Goal: Browse casually

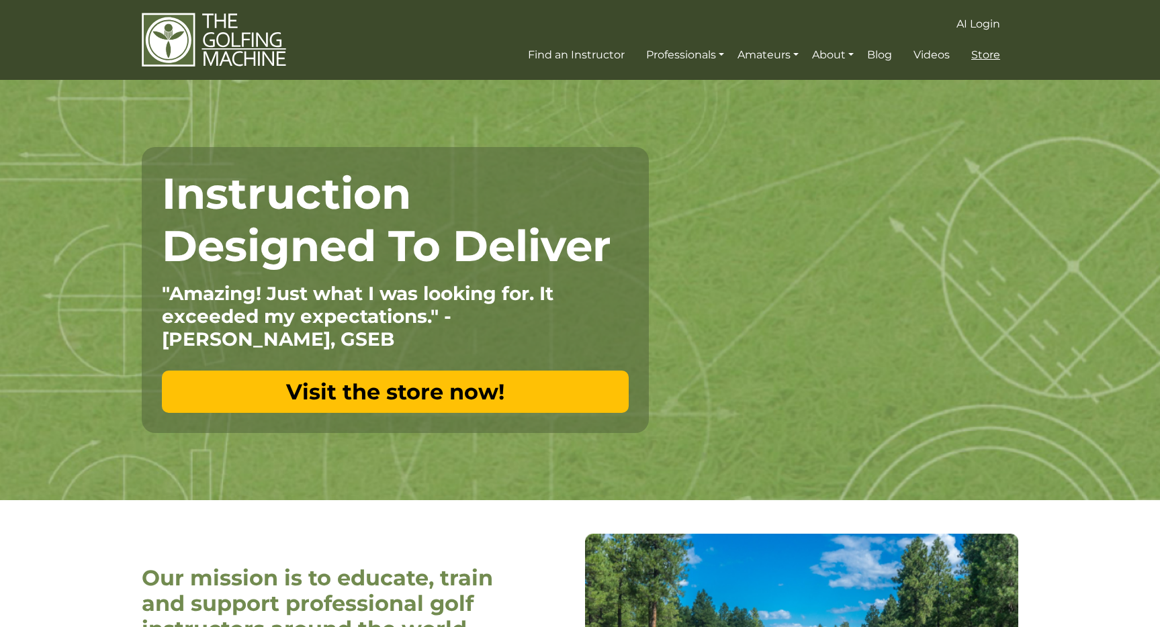
click at [984, 59] on span "Store" at bounding box center [985, 54] width 29 height 13
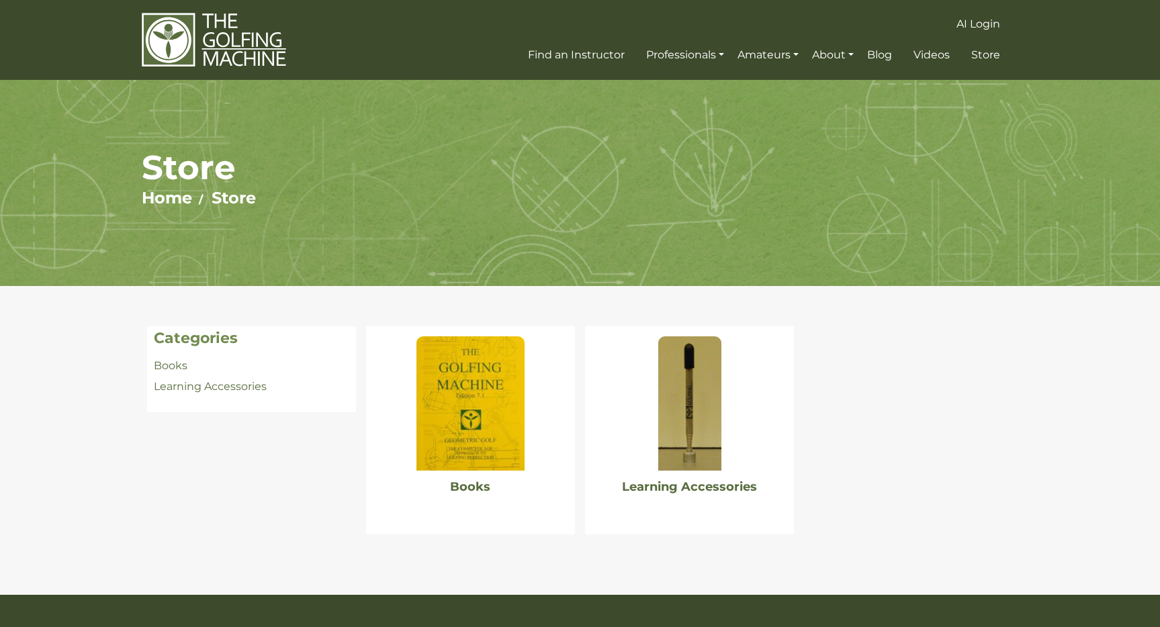
click at [687, 427] on img at bounding box center [689, 403] width 63 height 134
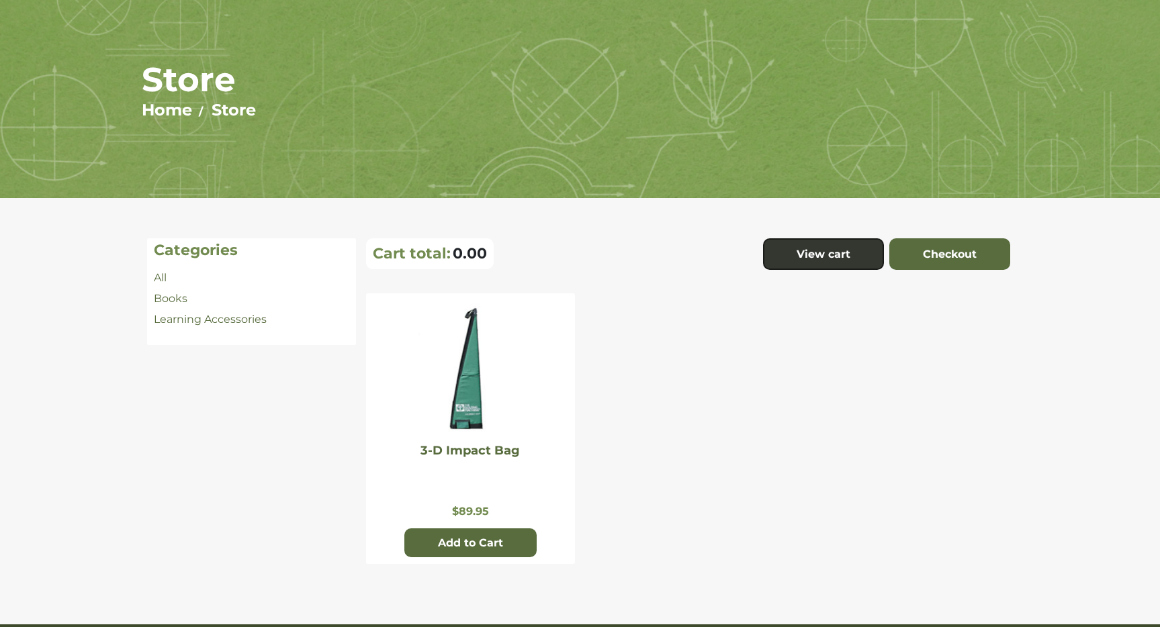
scroll to position [86, 0]
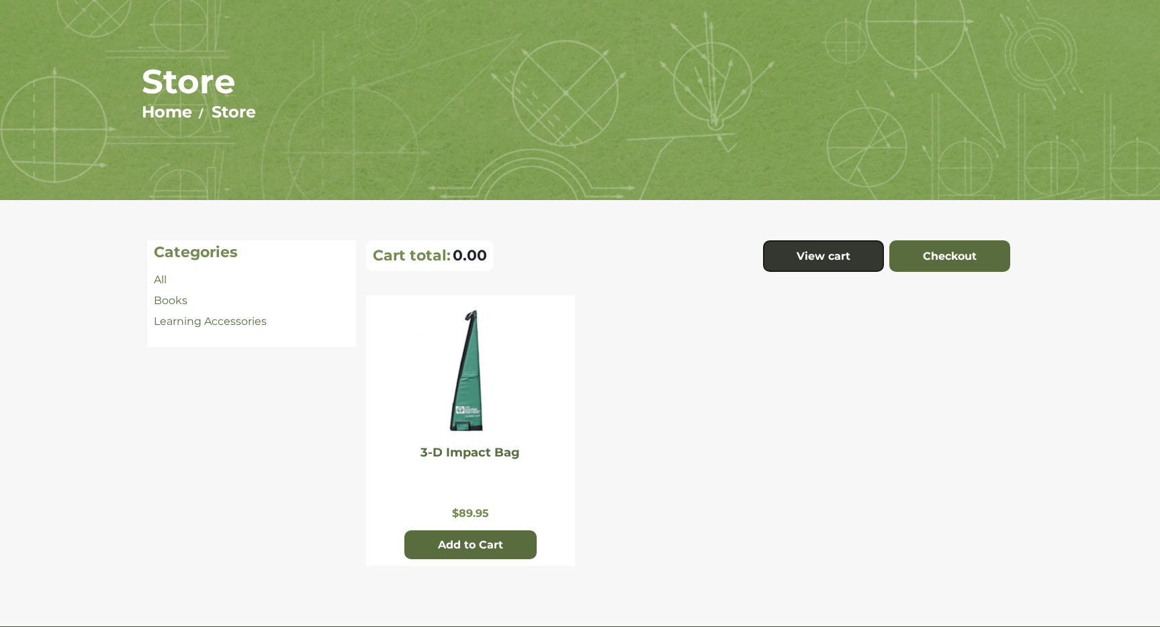
click at [467, 359] on img at bounding box center [469, 373] width 107 height 134
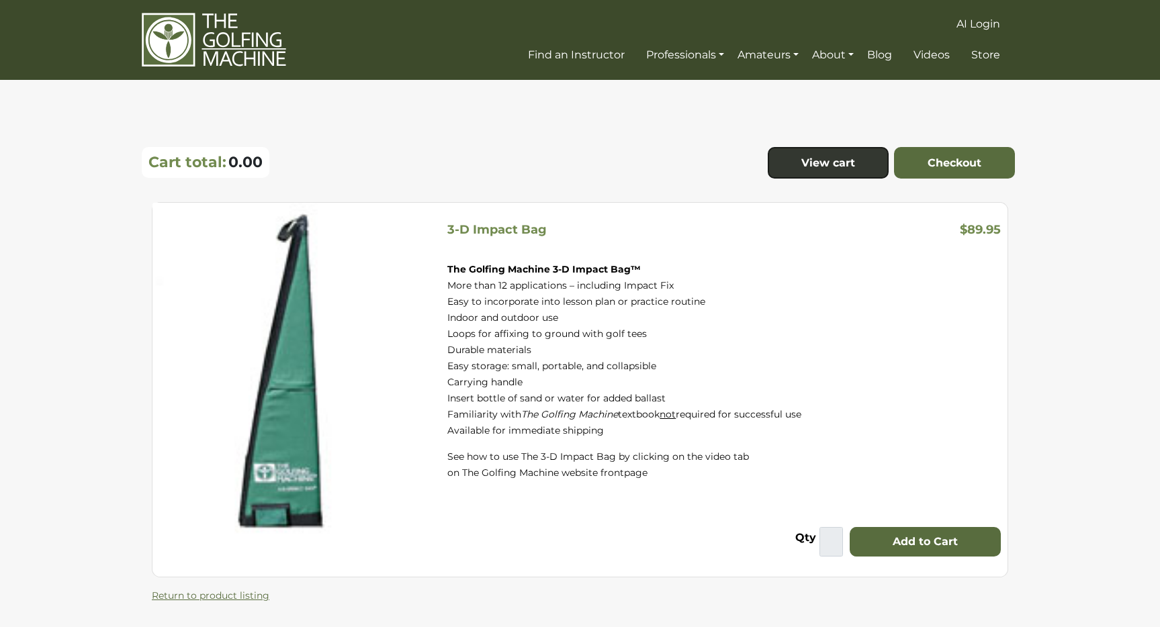
click at [236, 49] on img at bounding box center [214, 40] width 144 height 56
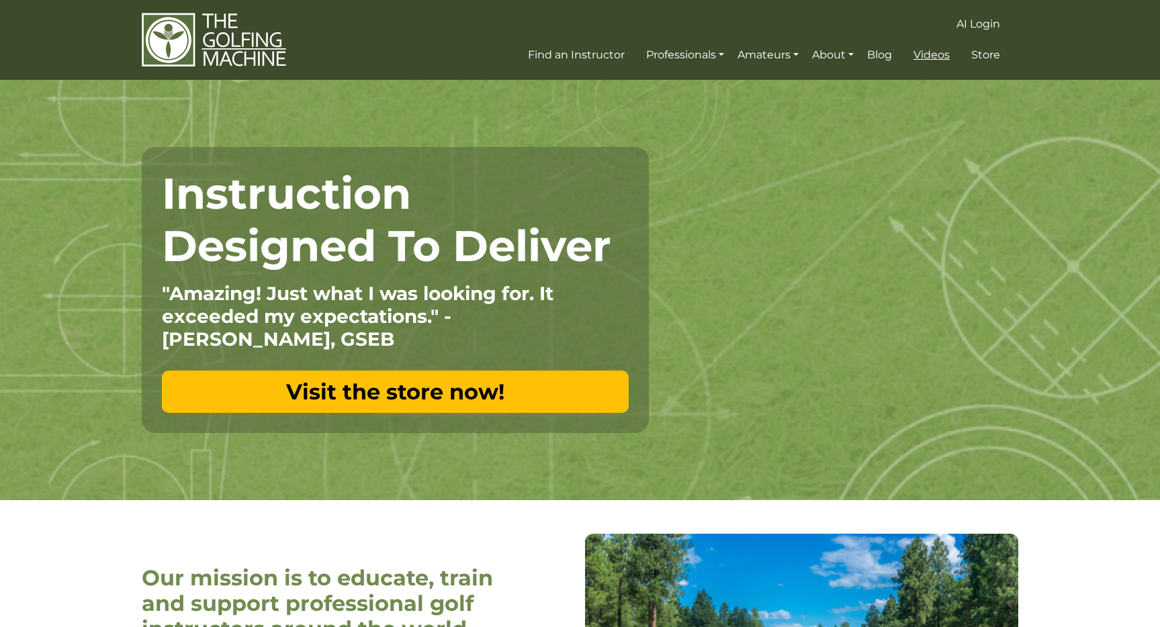
click at [935, 60] on span "Videos" at bounding box center [931, 54] width 36 height 13
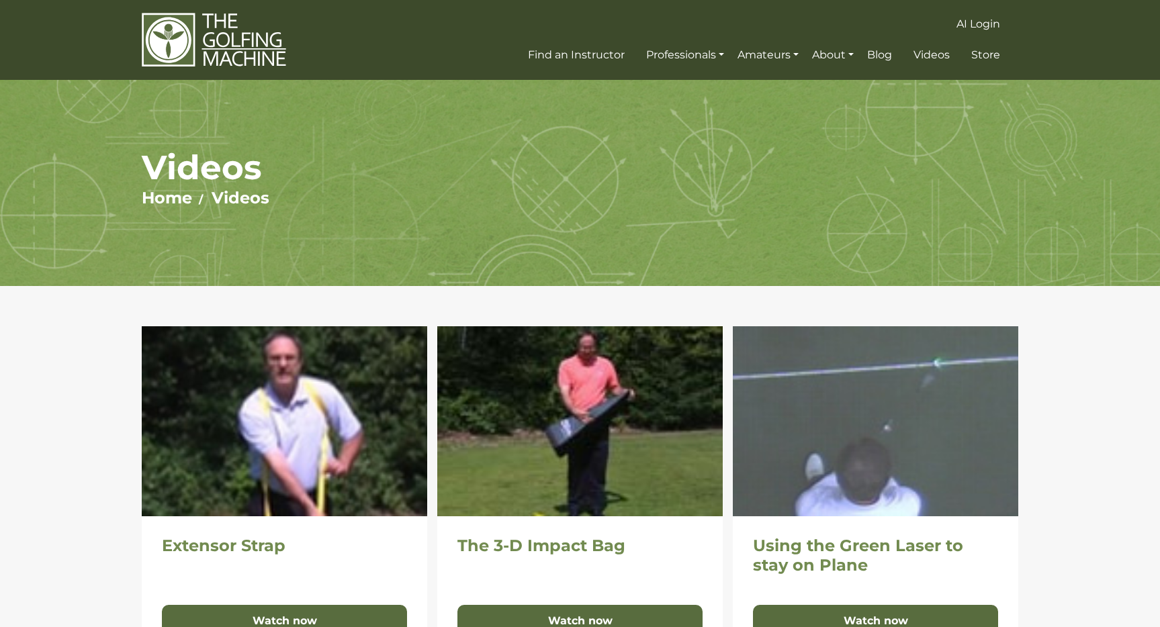
click at [247, 41] on img at bounding box center [214, 40] width 144 height 56
